Goal: Navigation & Orientation: Find specific page/section

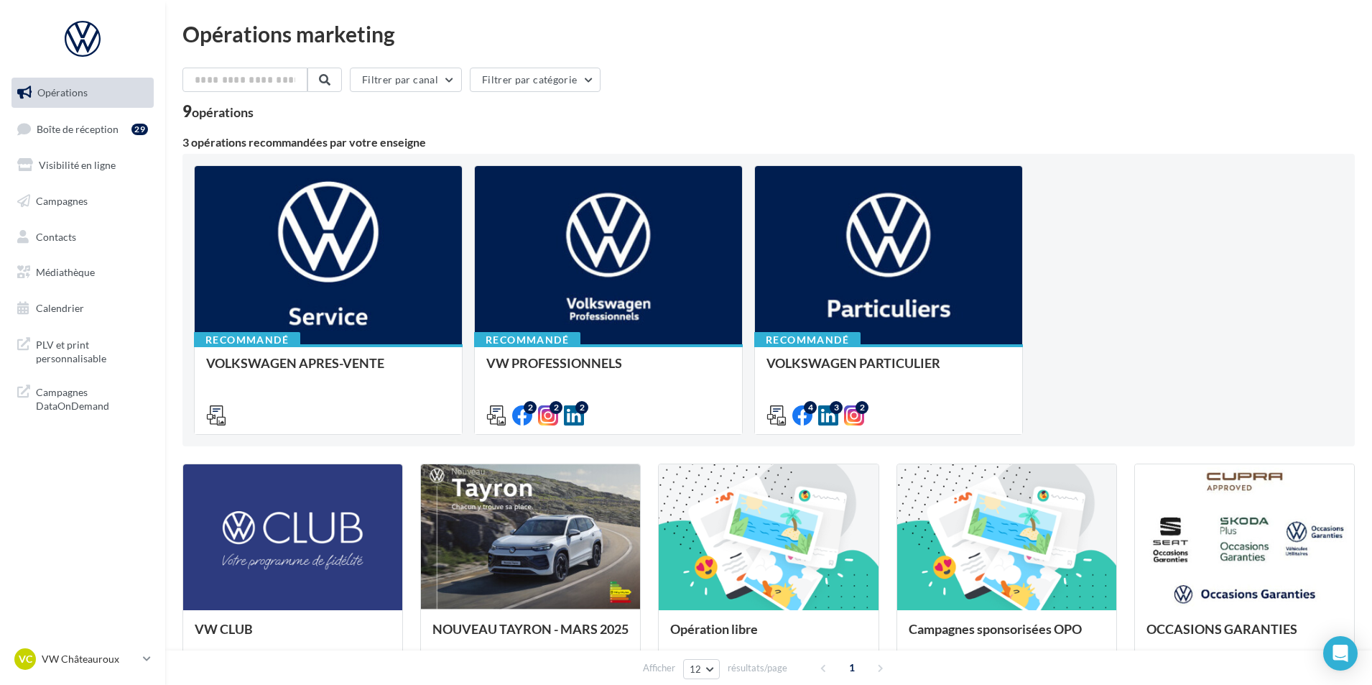
click at [96, 279] on link "Médiathèque" at bounding box center [83, 272] width 148 height 30
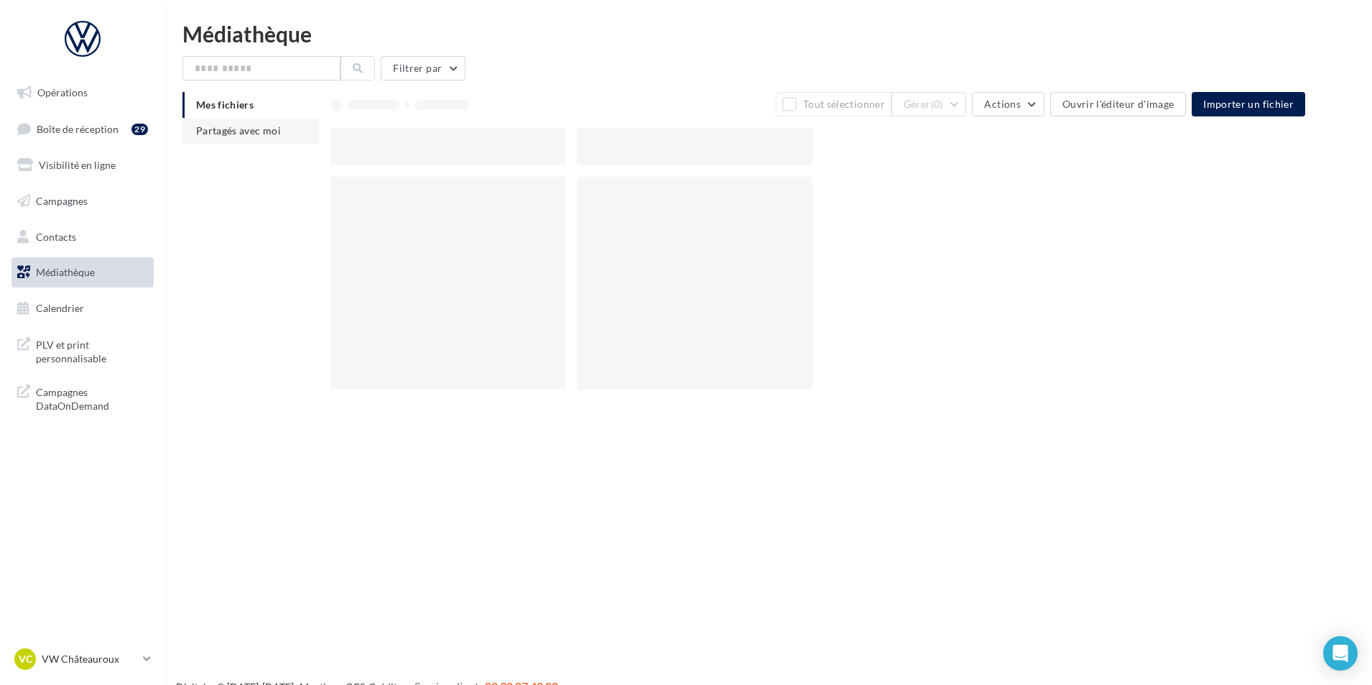
click at [285, 129] on li "Partagés avec moi" at bounding box center [250, 131] width 136 height 26
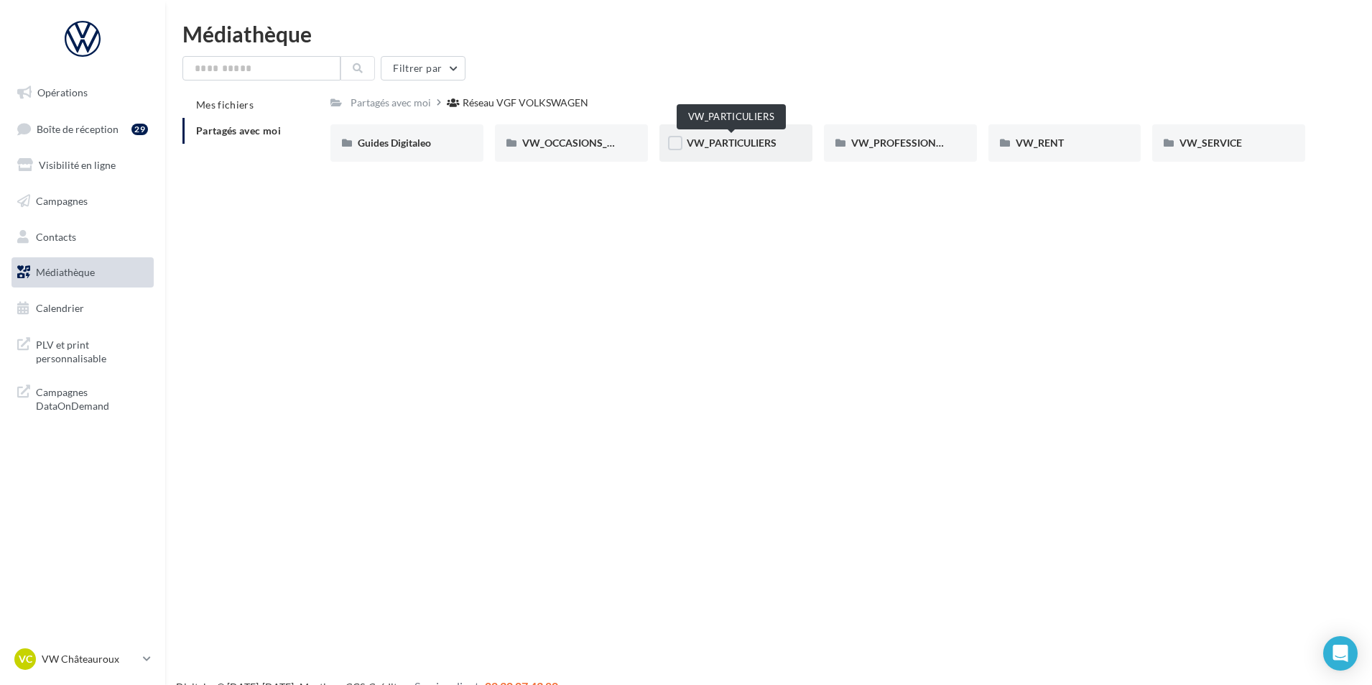
click at [741, 145] on span "VW_PARTICULIERS" at bounding box center [732, 142] width 90 height 12
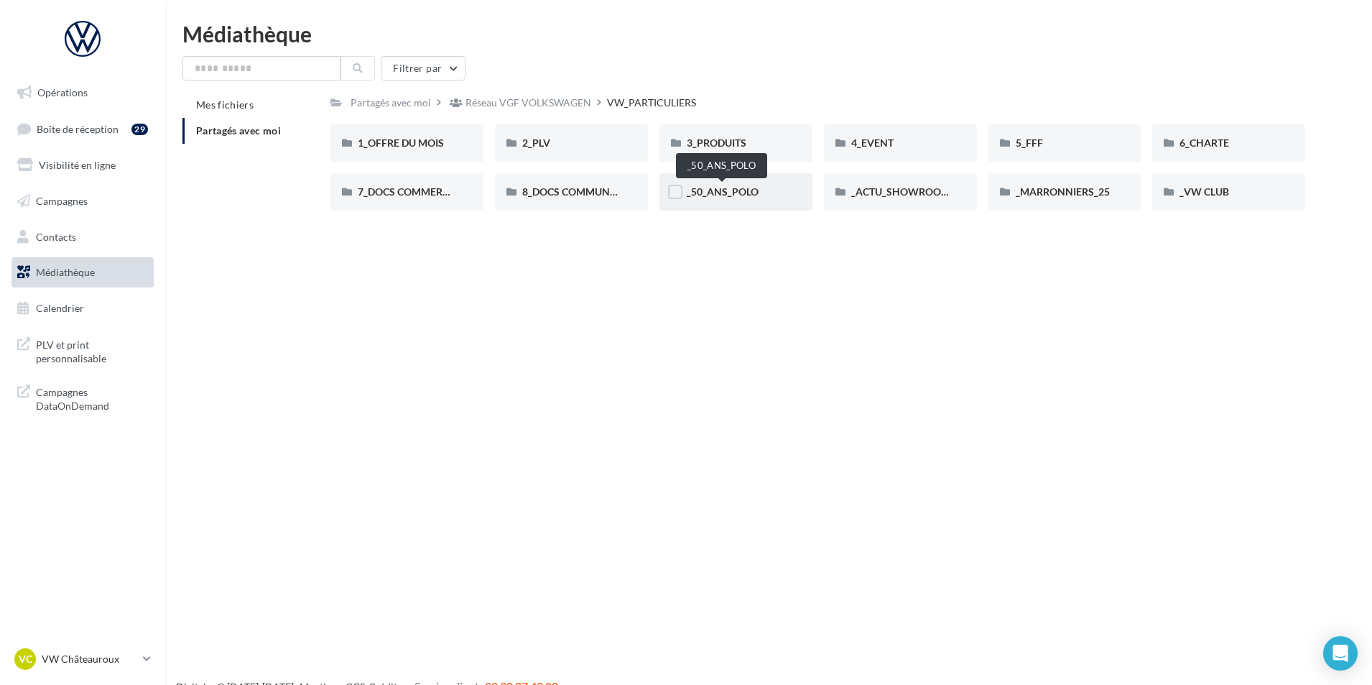
click at [727, 197] on span "_50_ANS_POLO" at bounding box center [723, 191] width 72 height 12
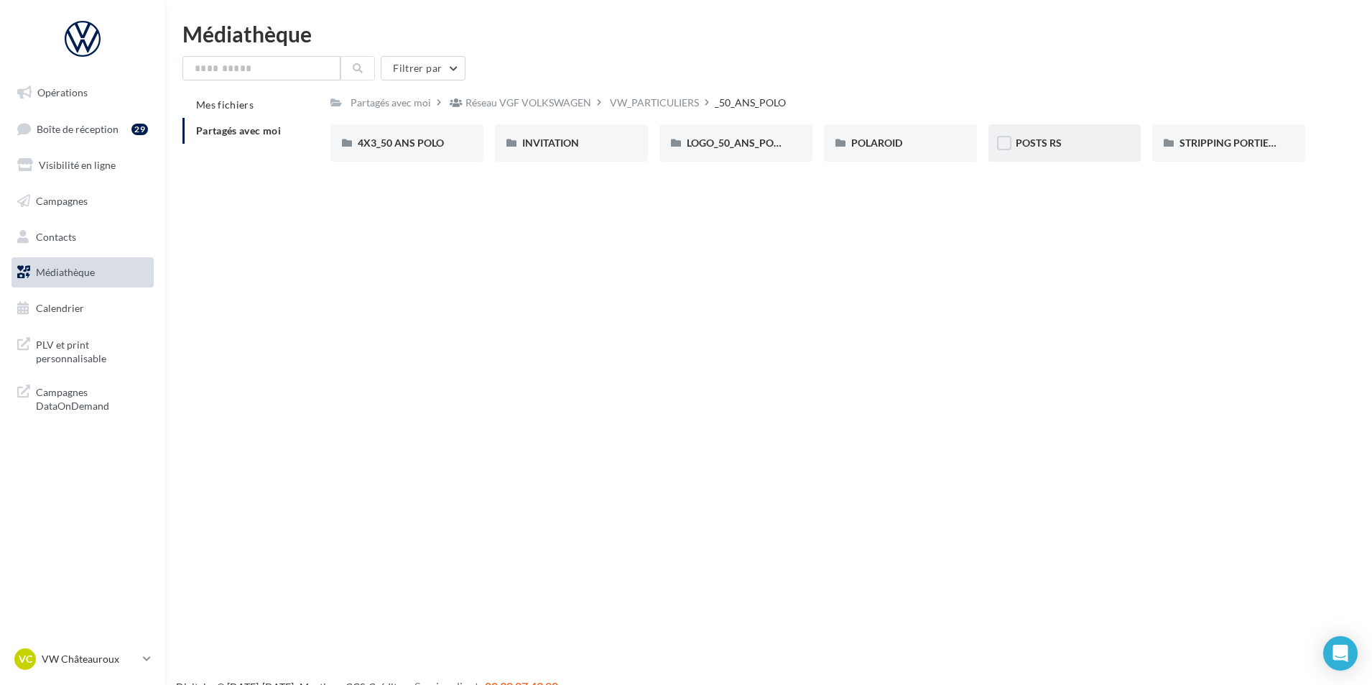
click at [1014, 140] on div "POSTS RS" at bounding box center [1064, 142] width 153 height 37
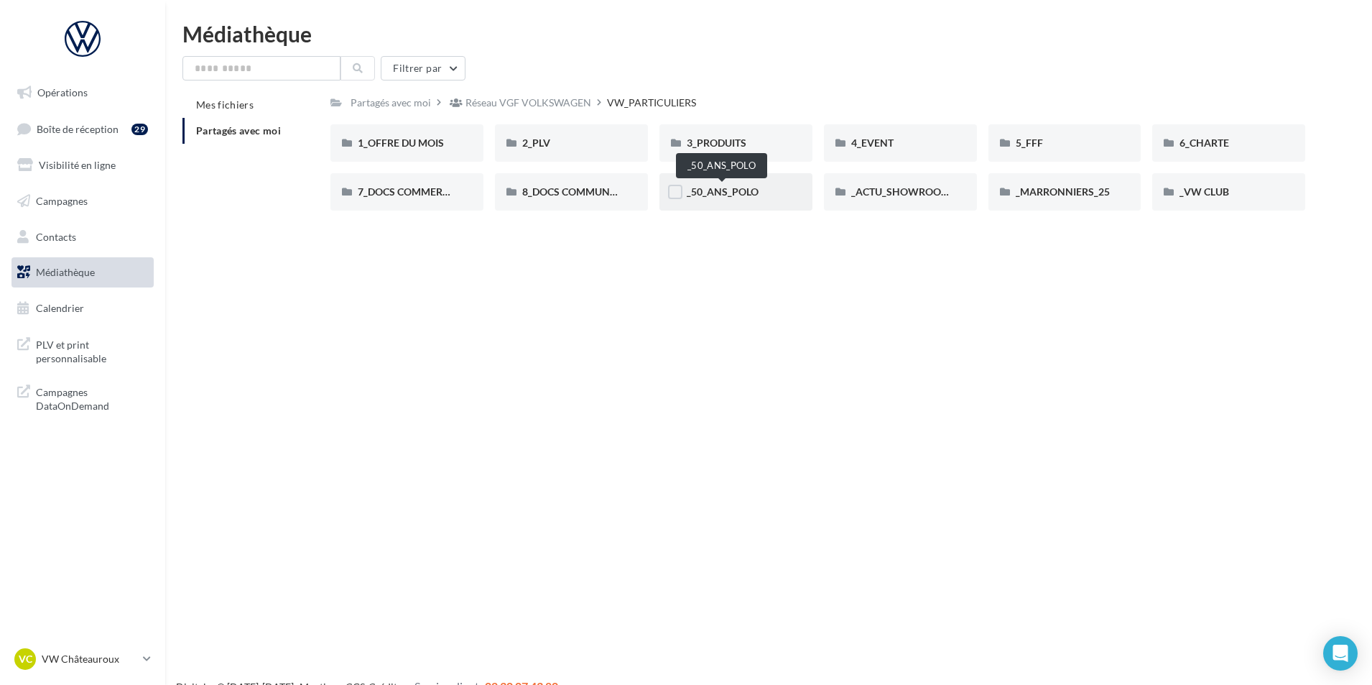
click at [713, 189] on span "_50_ANS_POLO" at bounding box center [723, 191] width 72 height 12
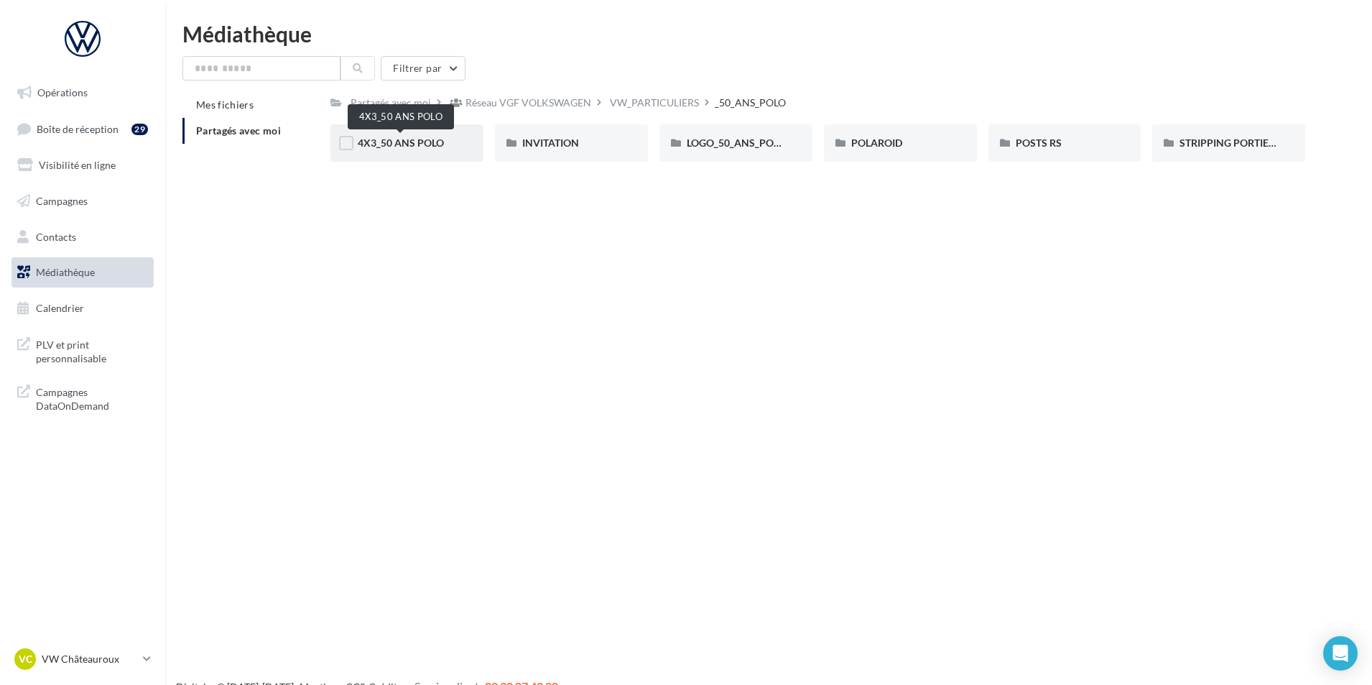
click at [417, 139] on span "4X3_50 ANS POLO" at bounding box center [401, 142] width 86 height 12
click at [1034, 150] on div "POSTS RS" at bounding box center [1065, 143] width 98 height 14
click at [791, 137] on div "LOGO_50_ANS_POLO" at bounding box center [735, 142] width 153 height 37
click at [1203, 153] on div "STRIPPING PORTIERE" at bounding box center [1228, 142] width 153 height 37
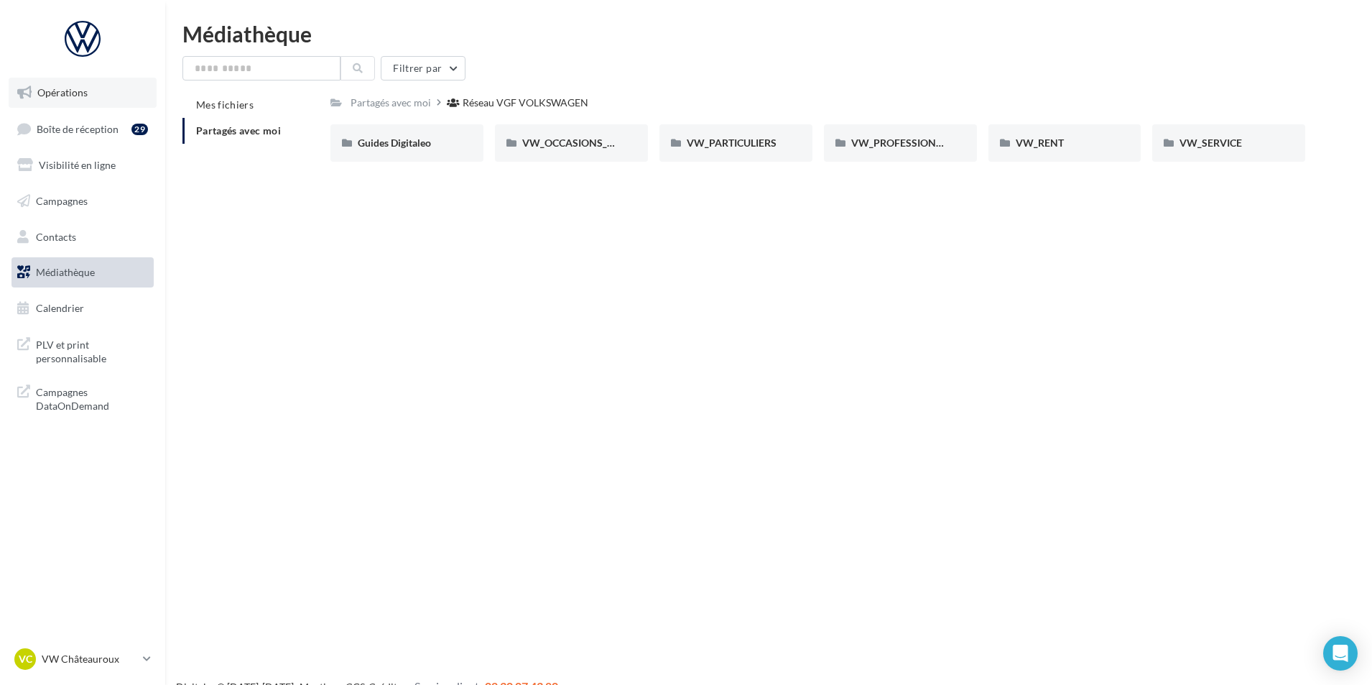
click at [101, 99] on link "Opérations" at bounding box center [83, 93] width 148 height 30
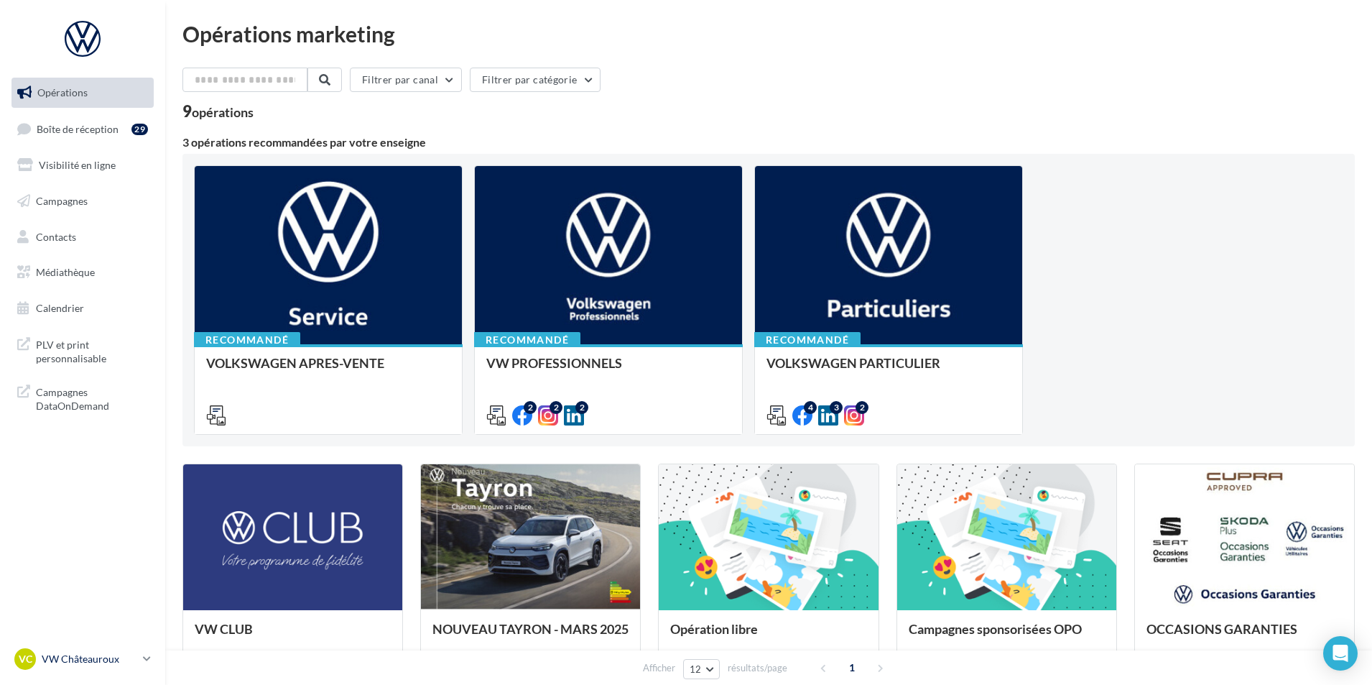
click at [98, 648] on div "VC VW Châteauroux vw-alse-36007" at bounding box center [75, 659] width 123 height 22
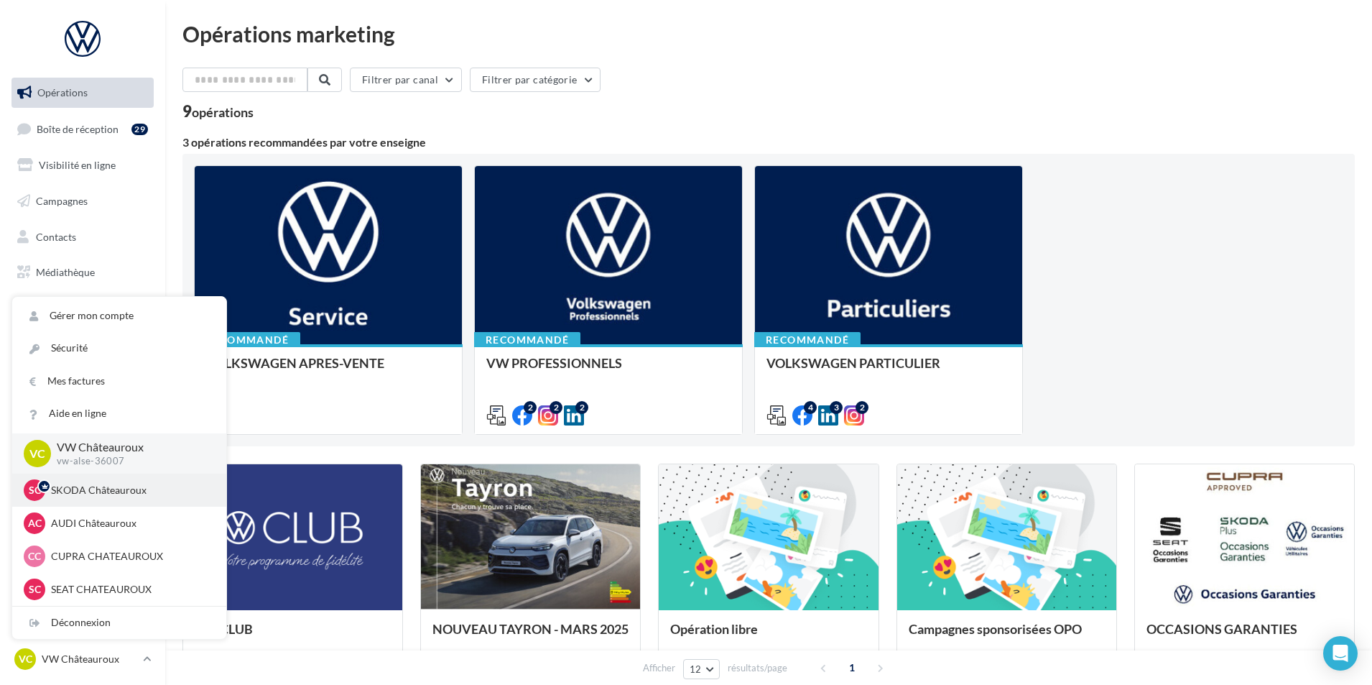
click at [167, 488] on p "SKODA Châteauroux" at bounding box center [130, 490] width 158 height 14
